Goal: Use online tool/utility: Utilize a website feature to perform a specific function

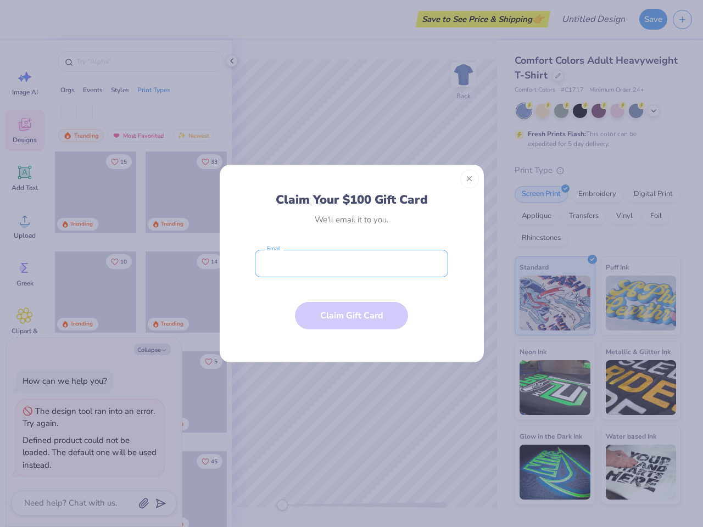
type textarea "x"
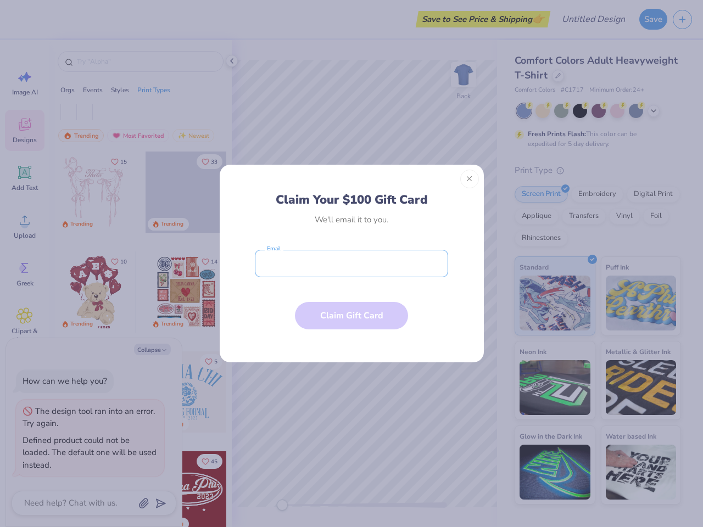
click at [352, 264] on input "email" at bounding box center [351, 263] width 193 height 27
click at [470, 179] on button "Close" at bounding box center [469, 179] width 19 height 19
